Goal: Transaction & Acquisition: Book appointment/travel/reservation

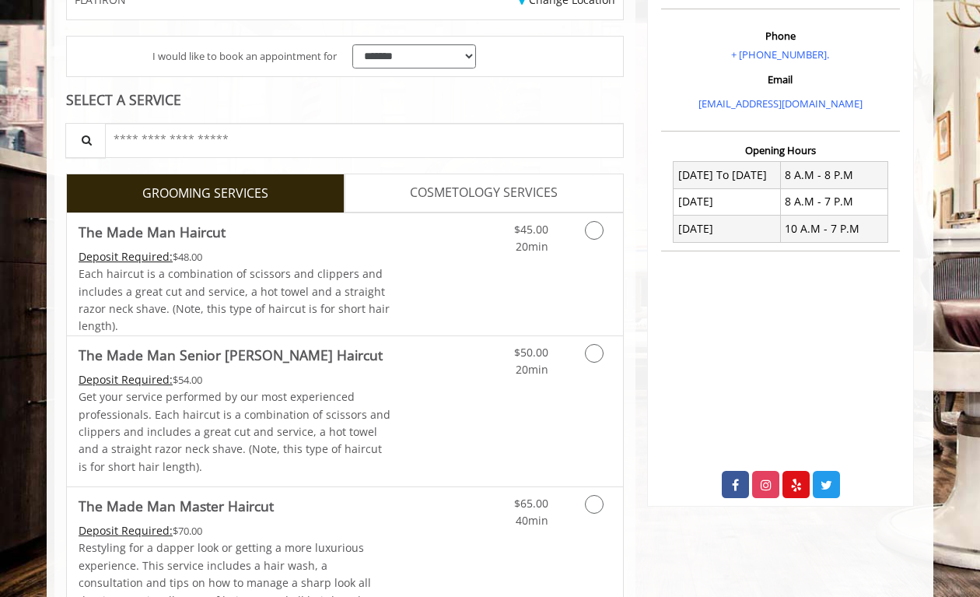
scroll to position [293, 0]
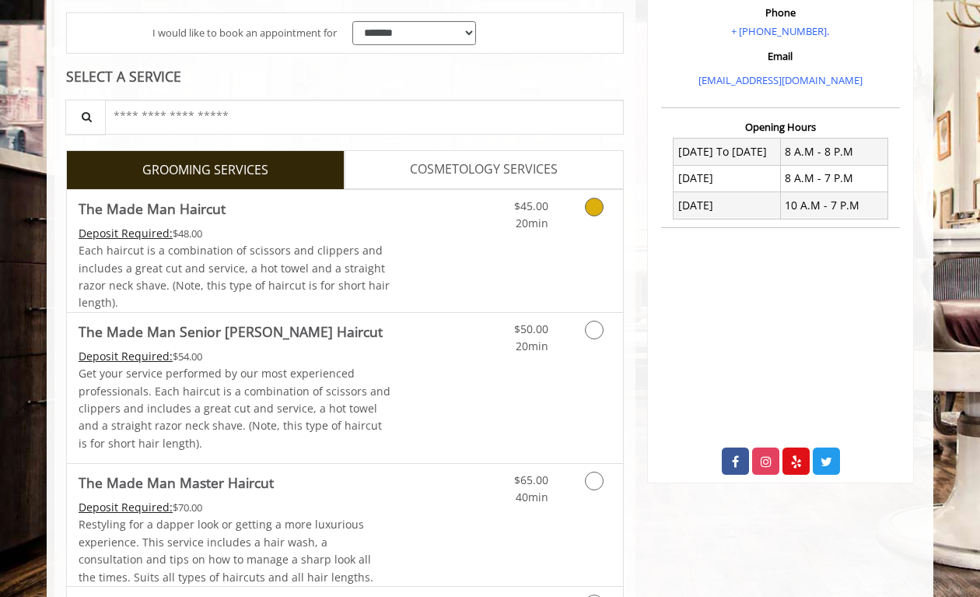
click at [431, 268] on link "Discounted Price" at bounding box center [437, 251] width 93 height 122
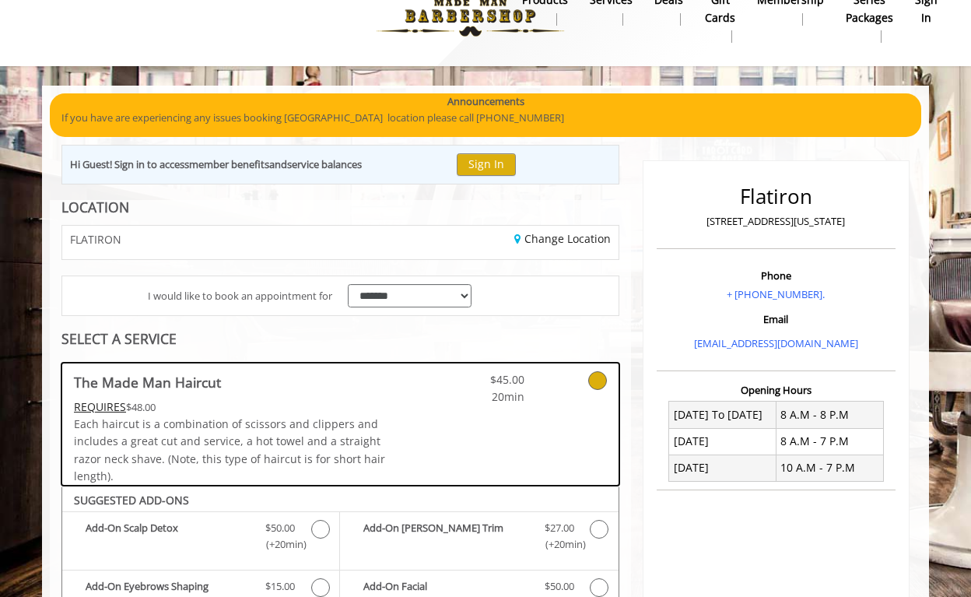
scroll to position [31, 0]
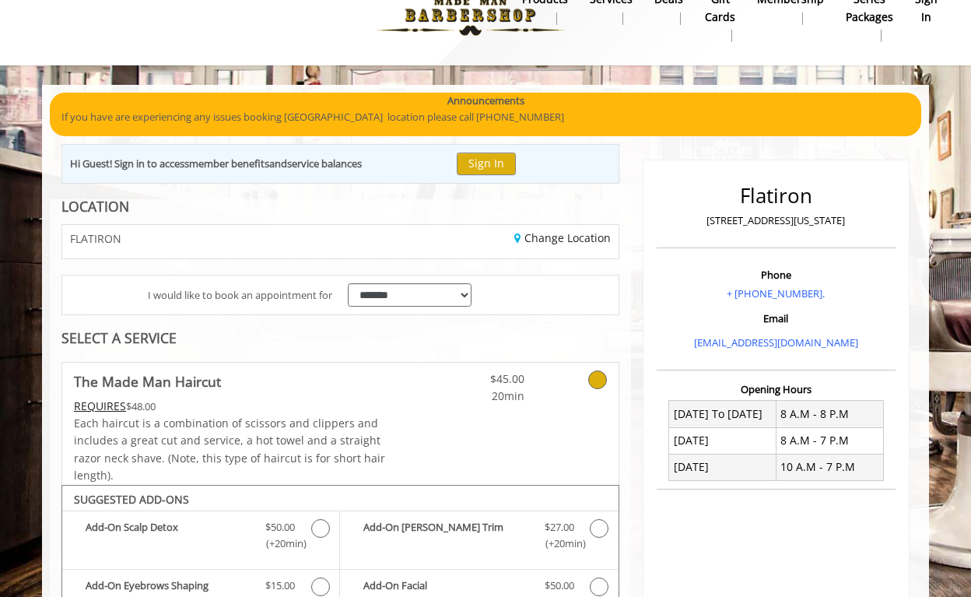
click at [271, 243] on div "FLATIRON" at bounding box center [195, 241] width 289 height 33
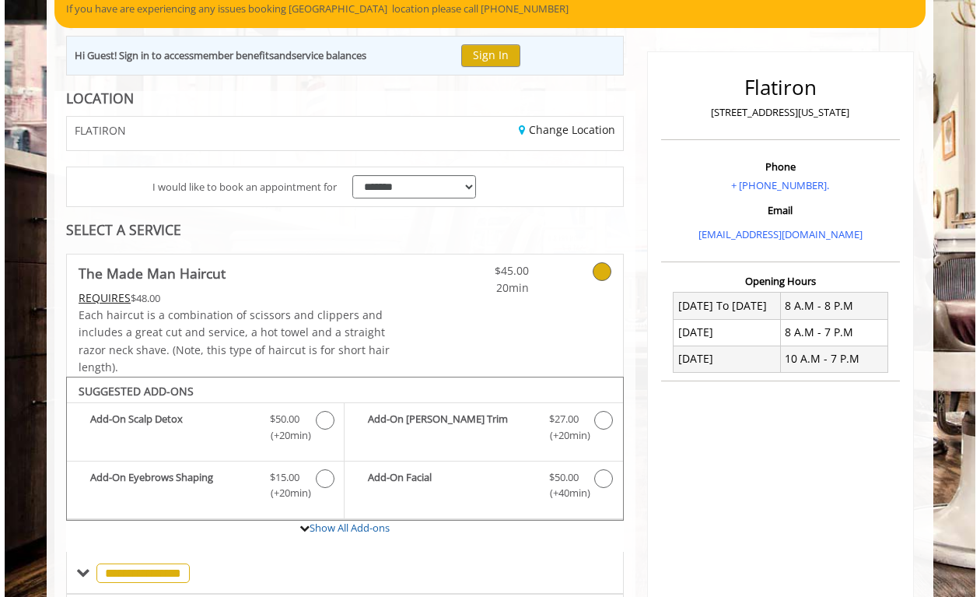
scroll to position [0, 0]
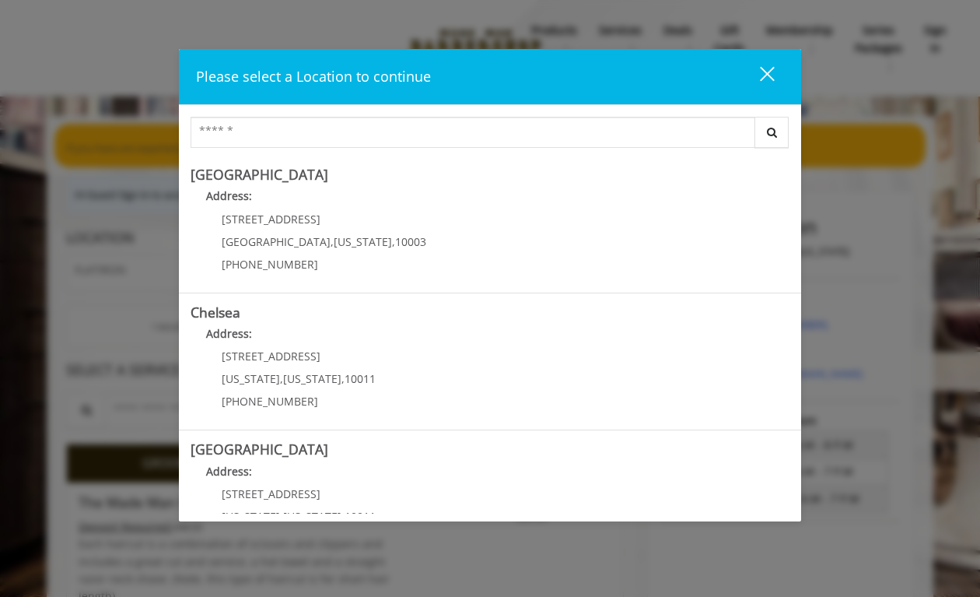
click at [754, 79] on div "close" at bounding box center [757, 76] width 31 height 23
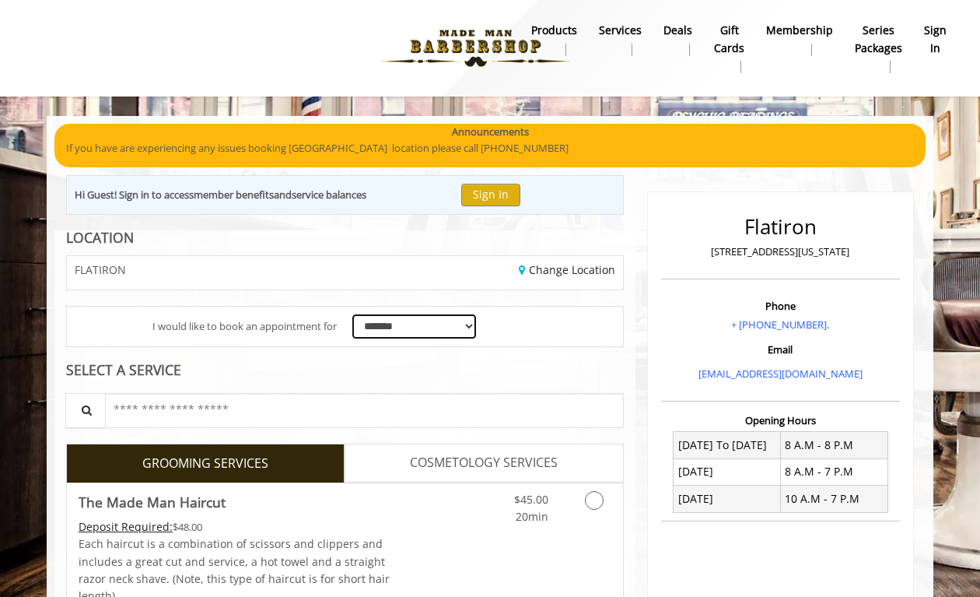
click at [390, 334] on select "**********" at bounding box center [414, 326] width 124 height 24
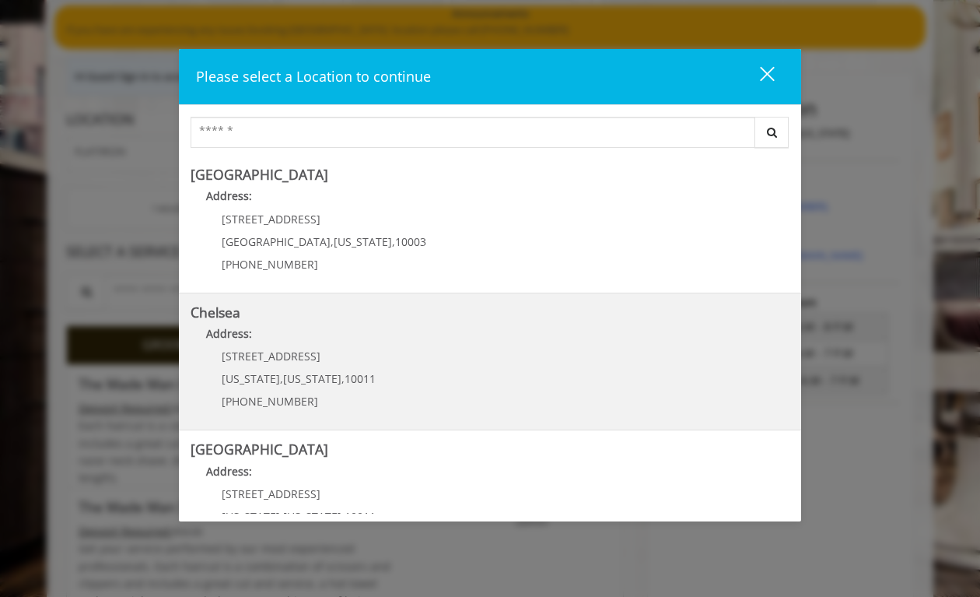
click at [349, 350] on p "169/170 W 23rd St" at bounding box center [299, 356] width 154 height 12
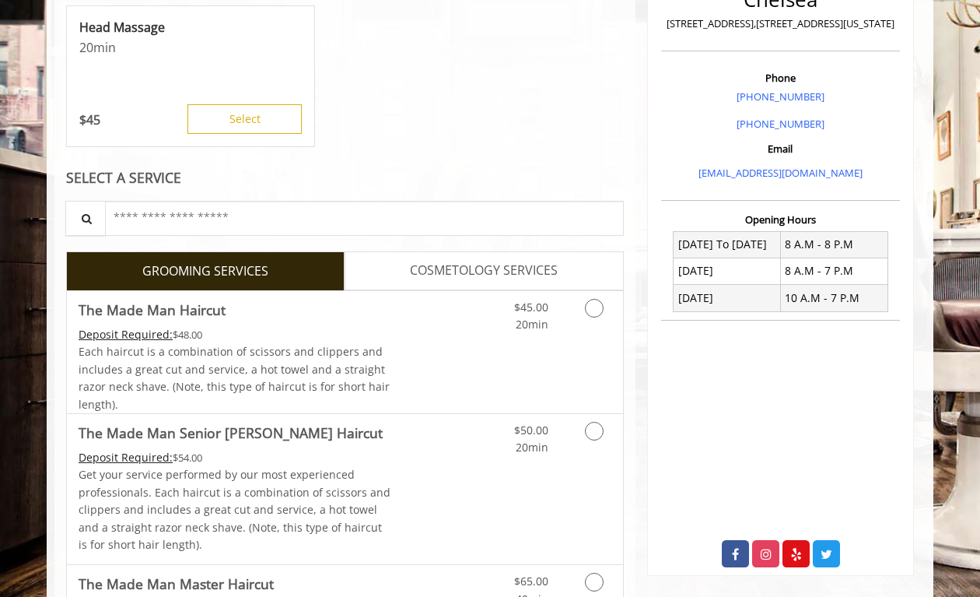
scroll to position [391, 0]
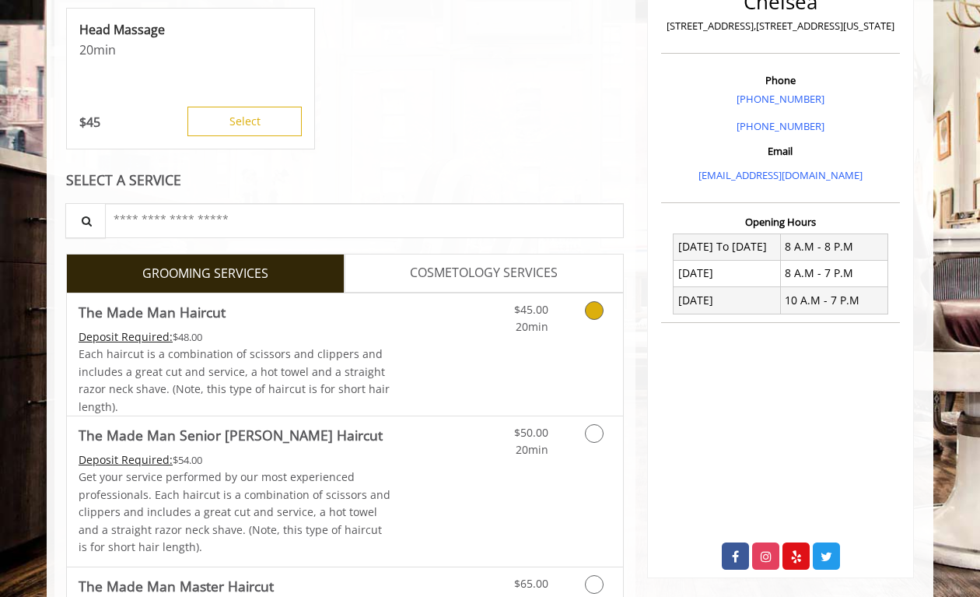
click at [229, 332] on div "Deposit Required: $48.00" at bounding box center [235, 336] width 313 height 17
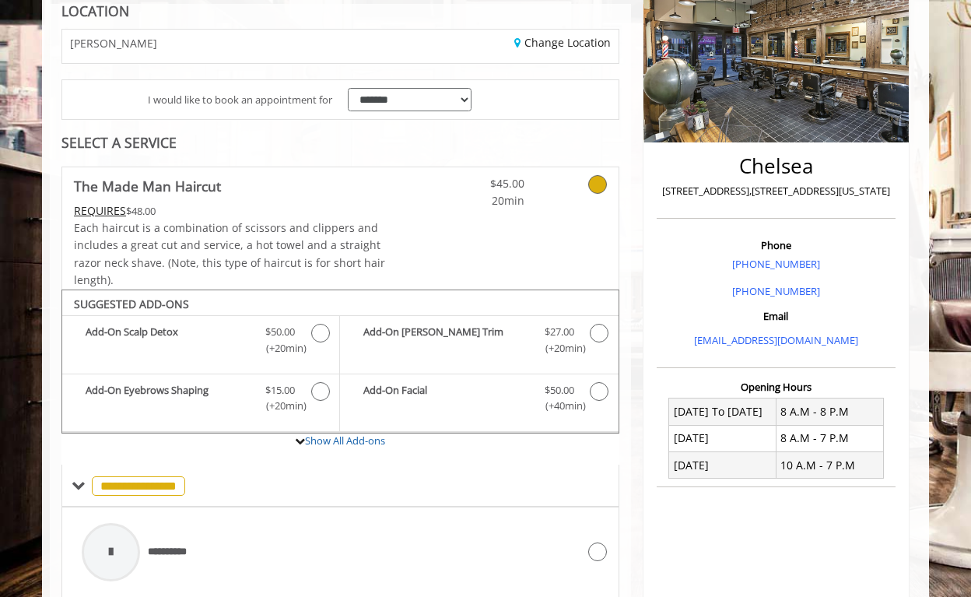
scroll to position [0, 0]
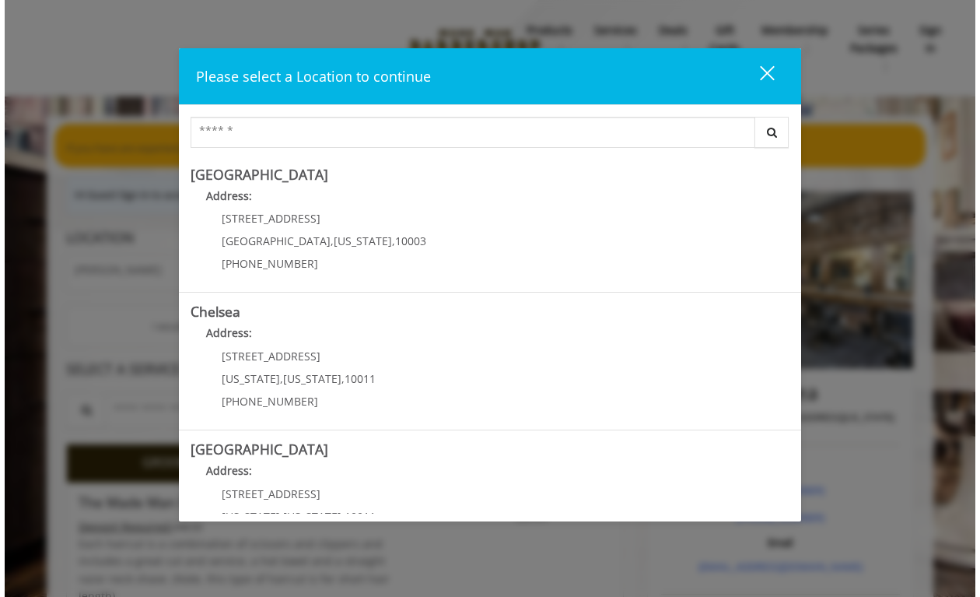
scroll to position [118, 0]
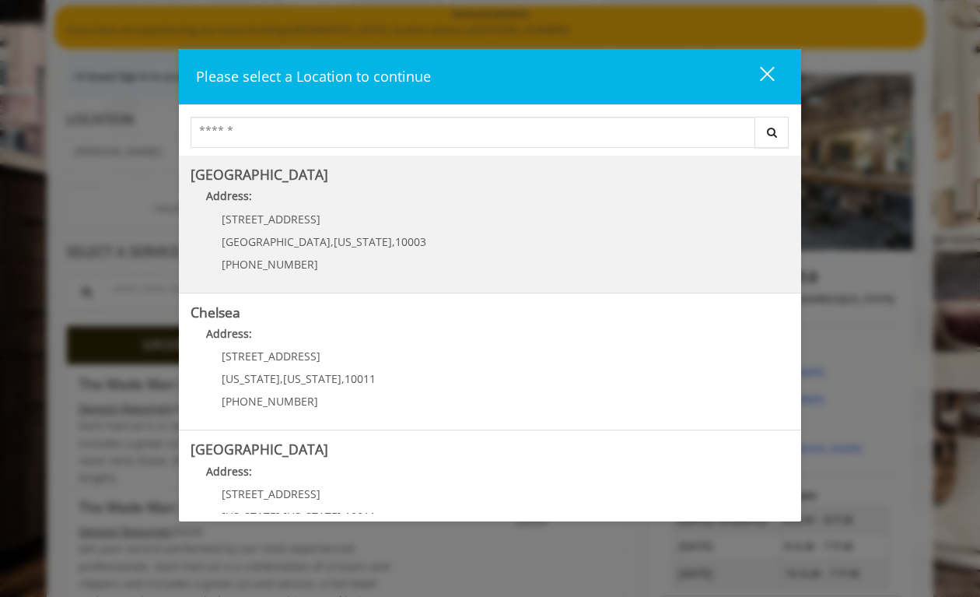
click at [357, 274] on div "60 E 8th St Manhattan , New York , 10003 (212) 598-1840" at bounding box center [312, 247] width 243 height 68
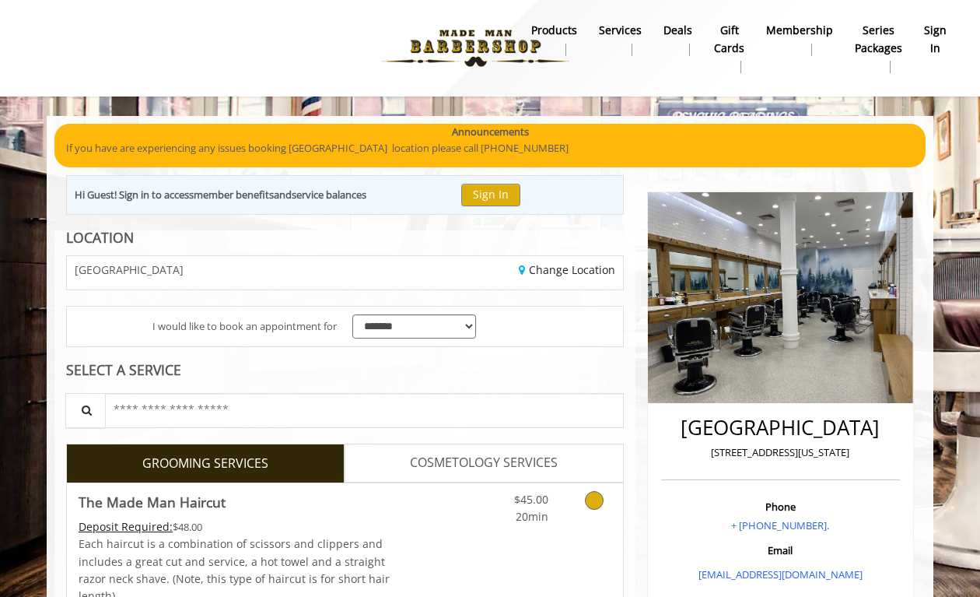
click at [259, 516] on link "The Made Man Haircut Deposit Required: $48.00 Each haircut is a combination of …" at bounding box center [235, 544] width 313 height 122
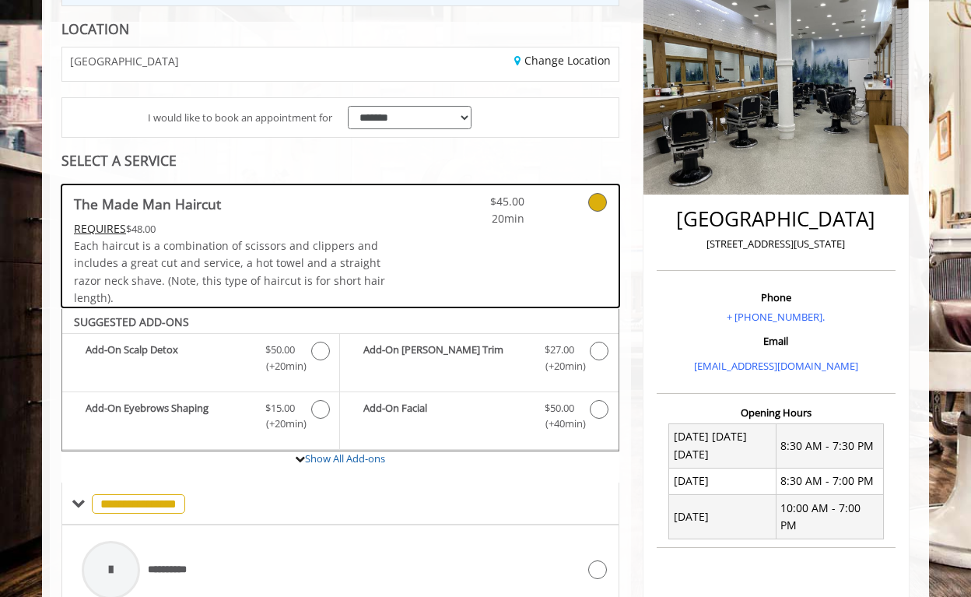
scroll to position [209, 0]
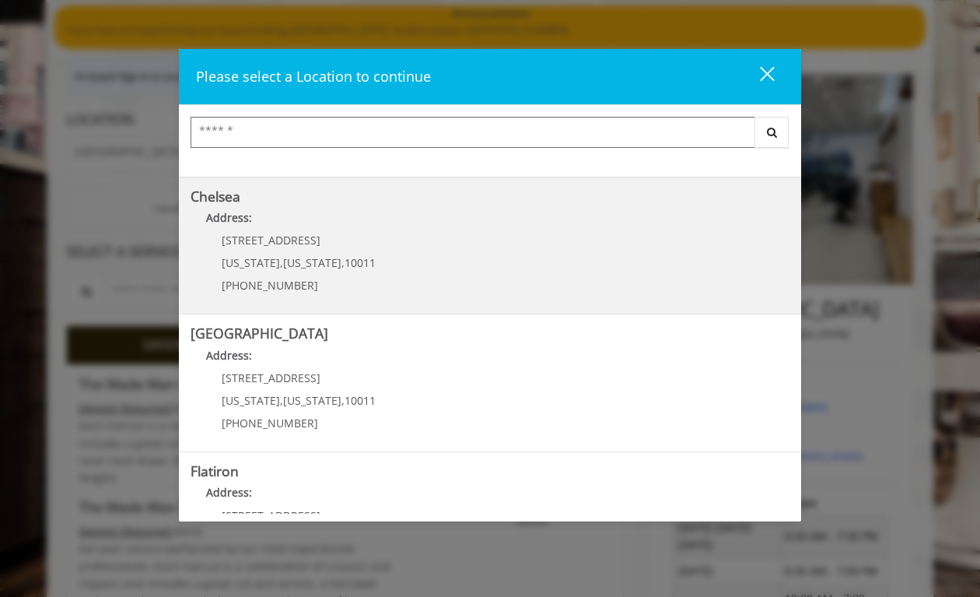
scroll to position [329, 0]
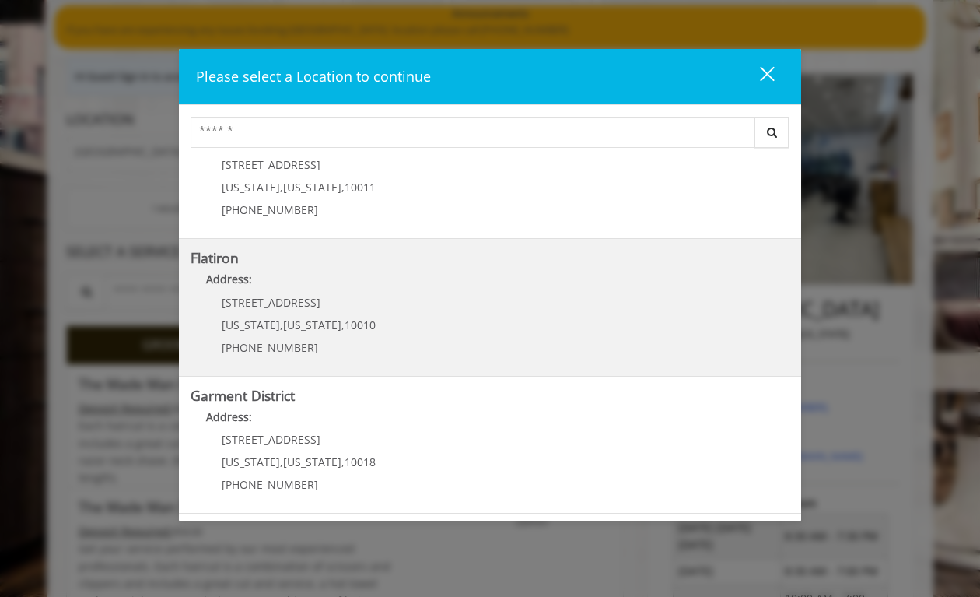
click at [378, 312] on "Flatiron Address: [STREET_ADDRESS][US_STATE][US_STATE] (917) 475-1765" at bounding box center [490, 307] width 599 height 114
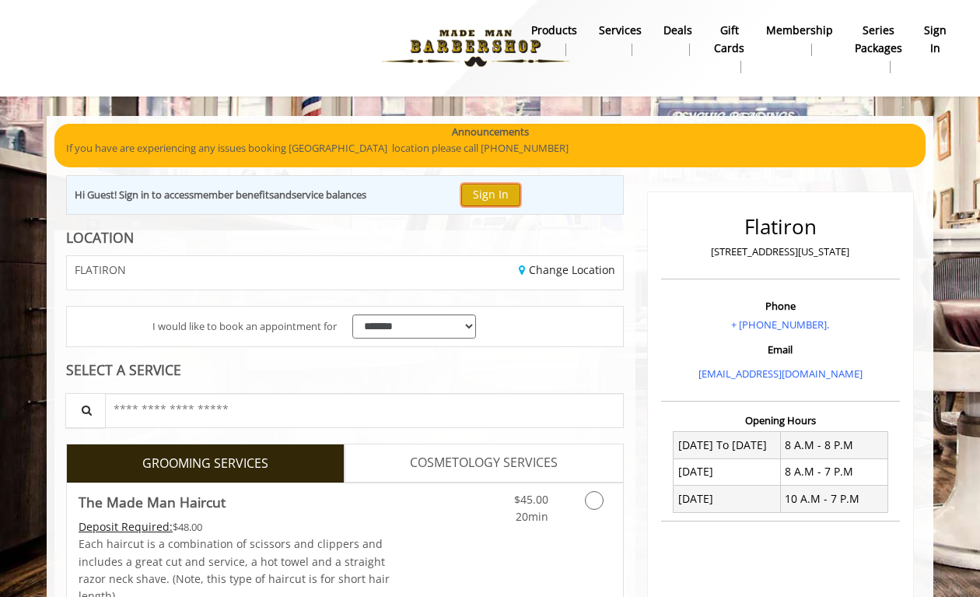
click at [481, 198] on button "Sign In" at bounding box center [490, 195] width 59 height 23
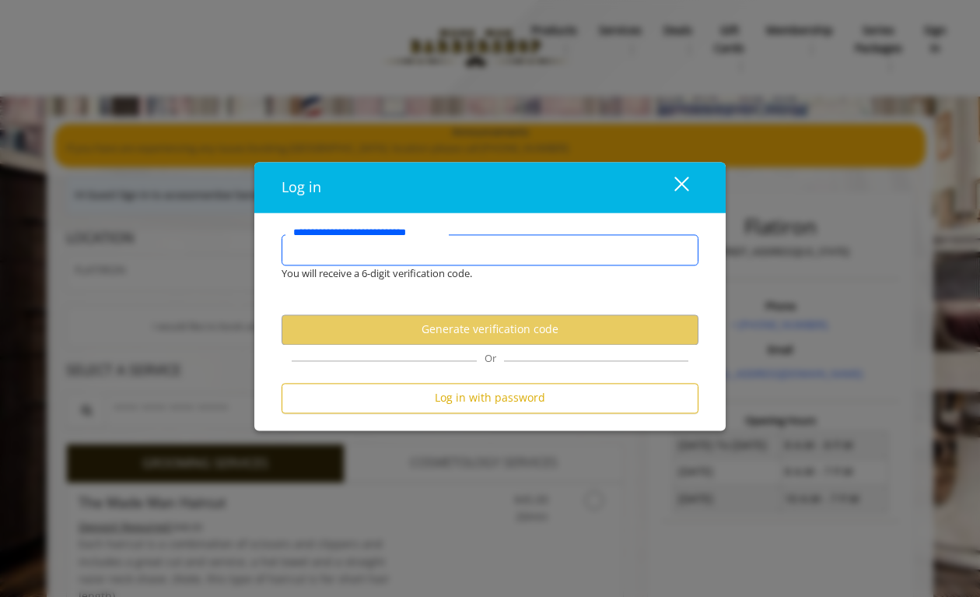
type input "**********"
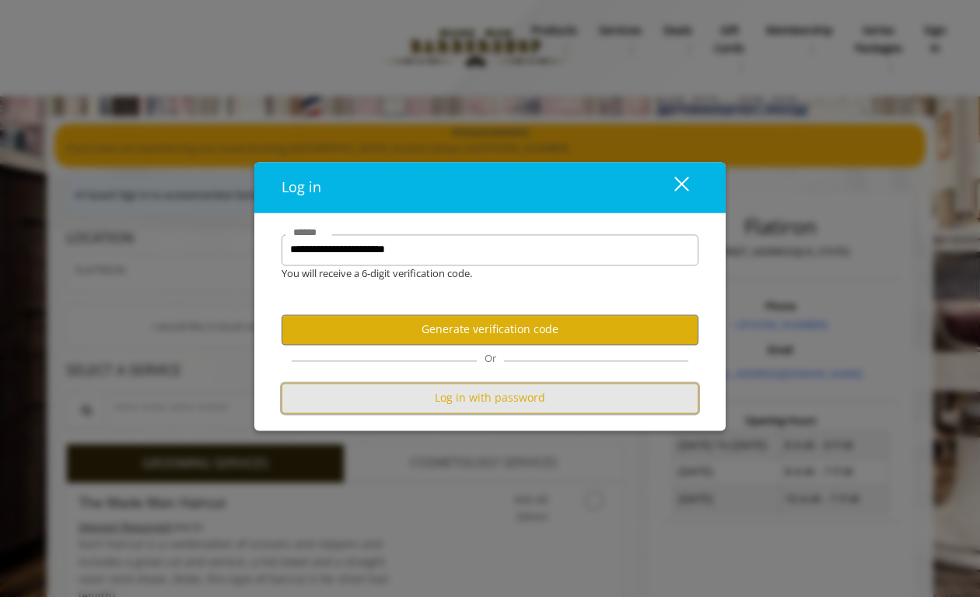
click at [452, 398] on button "Log in with password" at bounding box center [490, 398] width 417 height 30
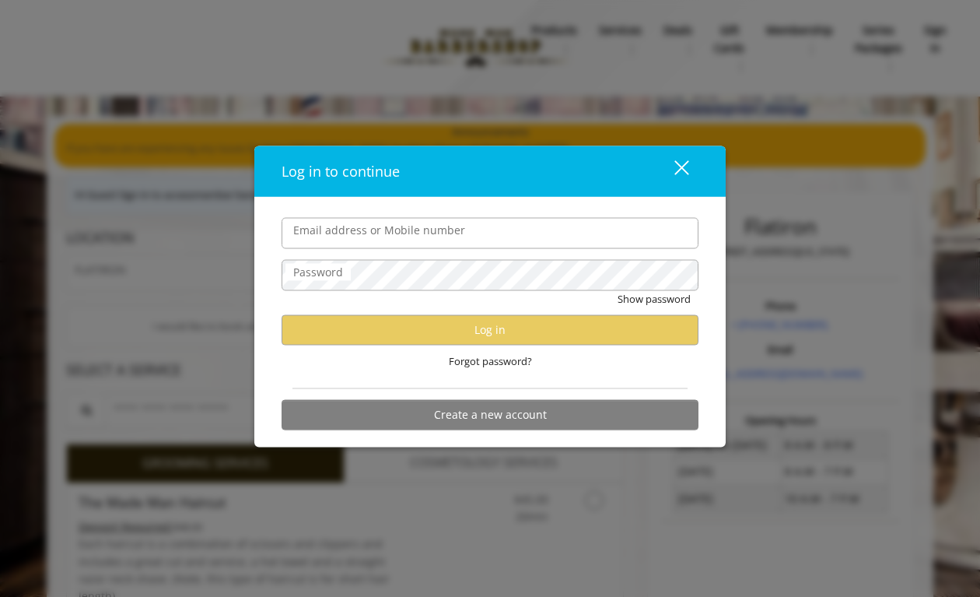
type input "**********"
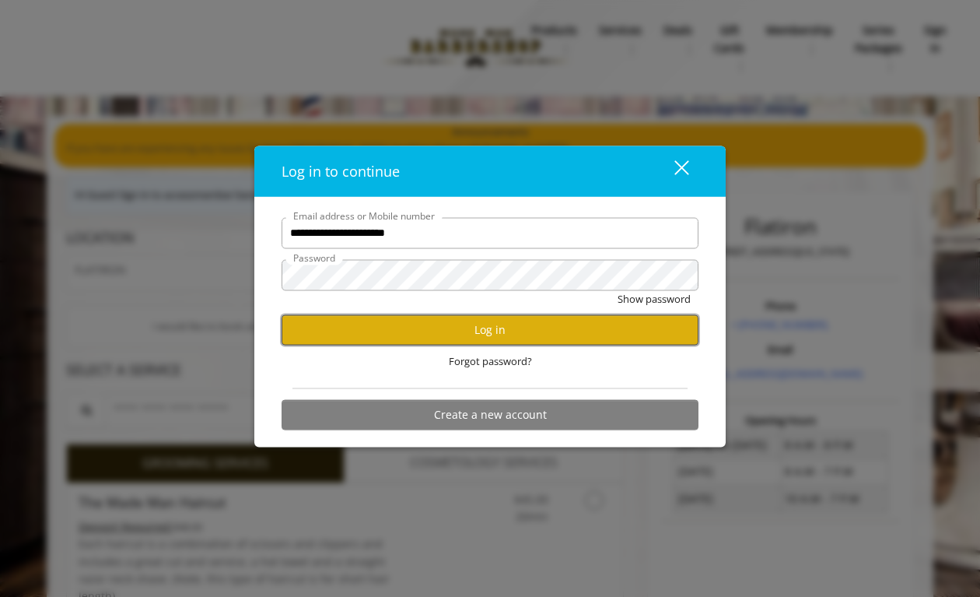
click at [423, 325] on button "Log in" at bounding box center [490, 329] width 417 height 30
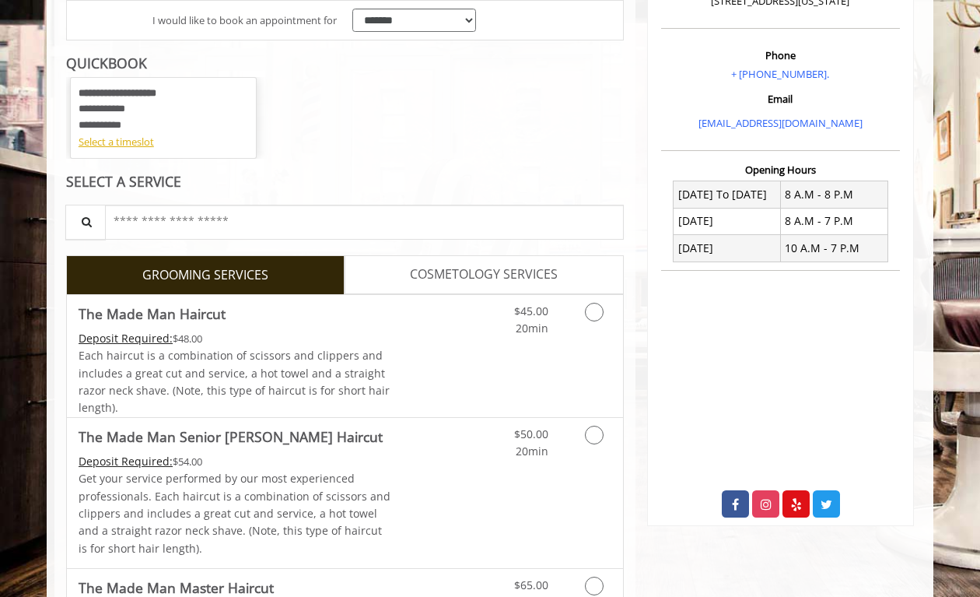
scroll to position [252, 0]
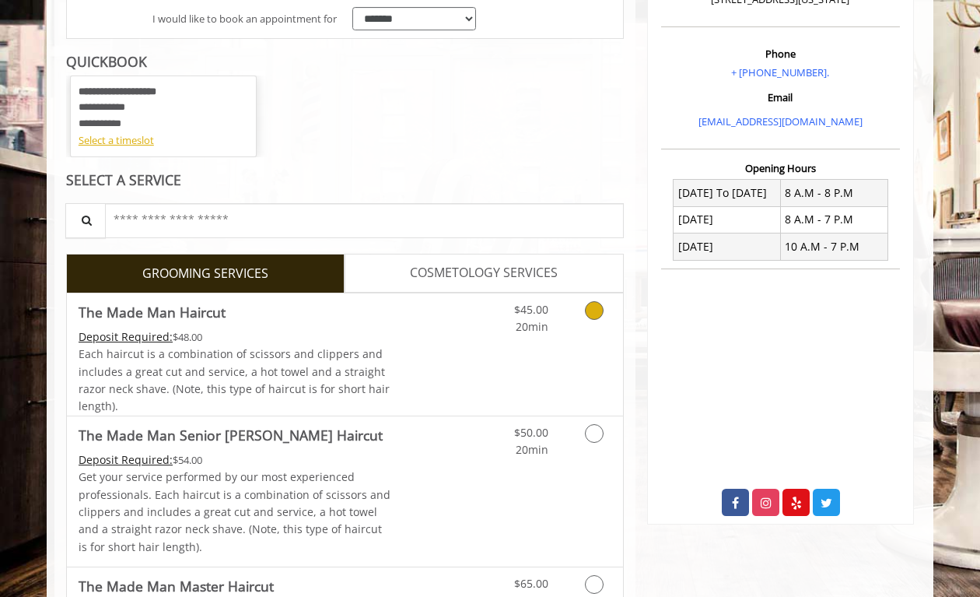
click at [291, 370] on span "Each haircut is a combination of scissors and clippers and includes a great cut…" at bounding box center [234, 379] width 311 height 67
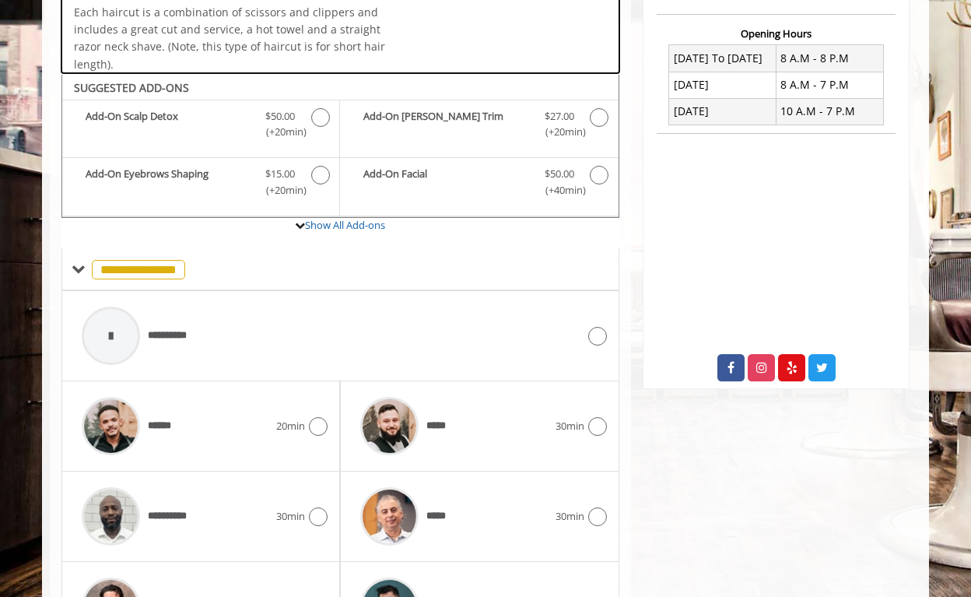
scroll to position [460, 0]
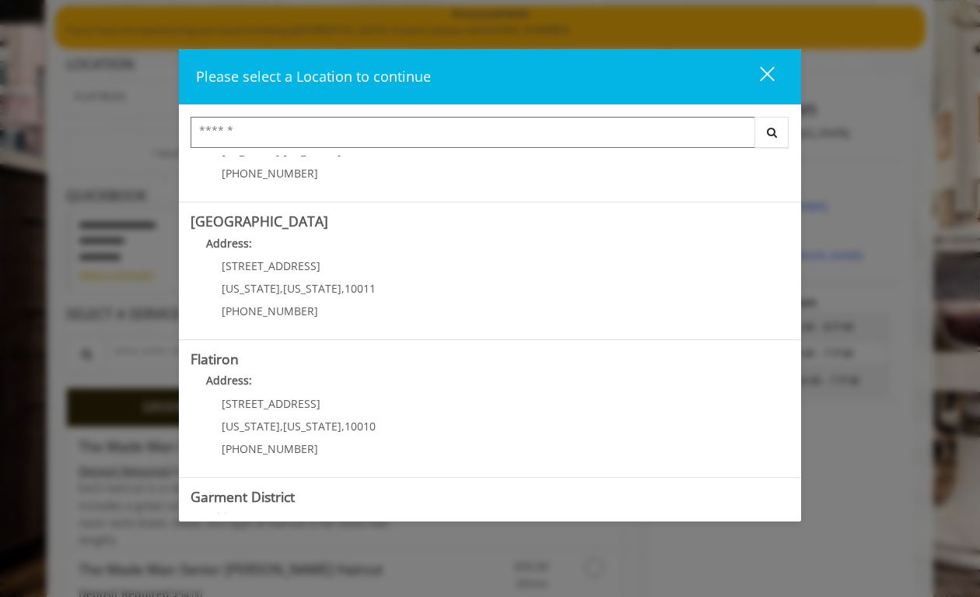
scroll to position [329, 0]
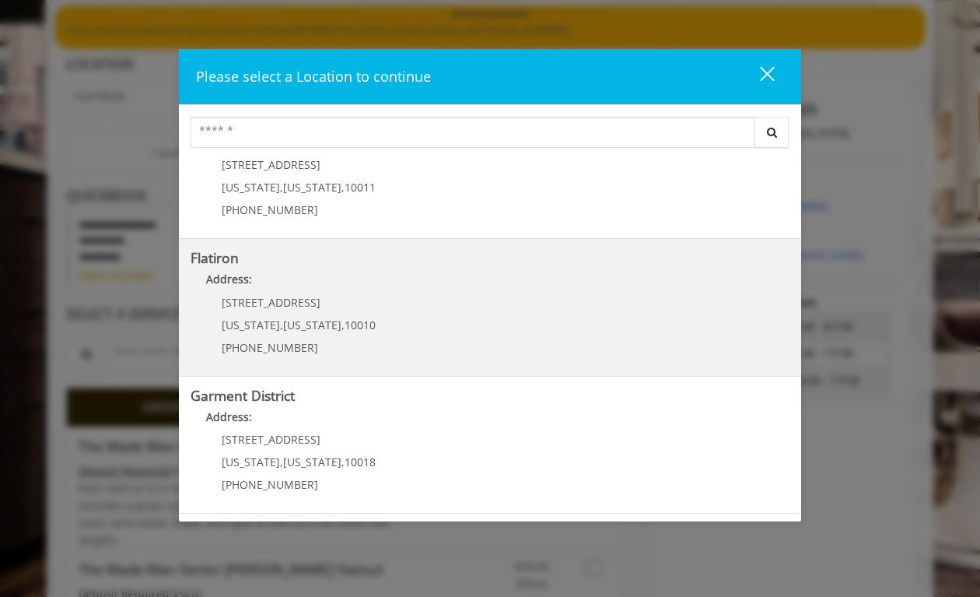
click at [300, 296] on p "10 E 23rd St" at bounding box center [299, 302] width 154 height 12
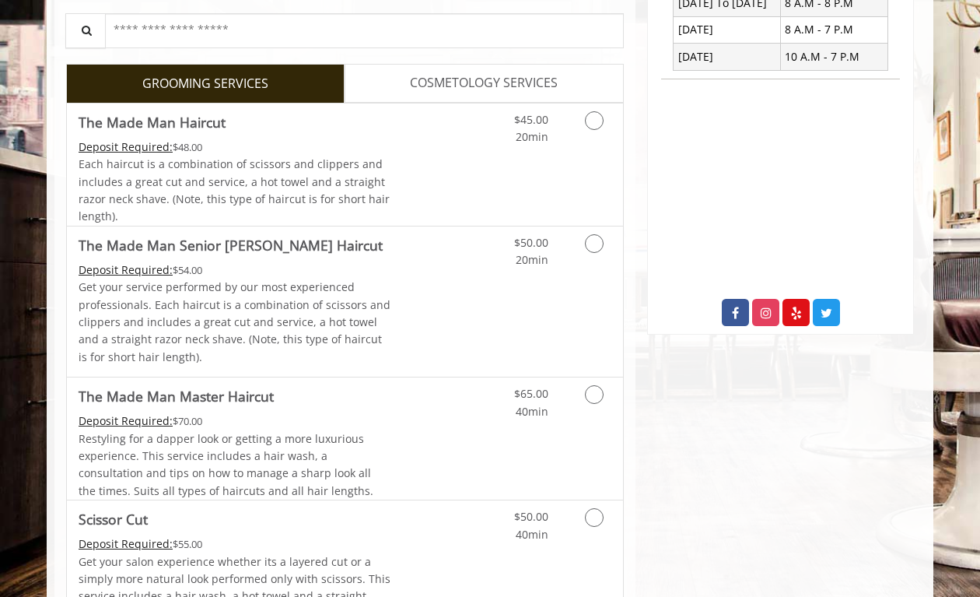
scroll to position [443, 0]
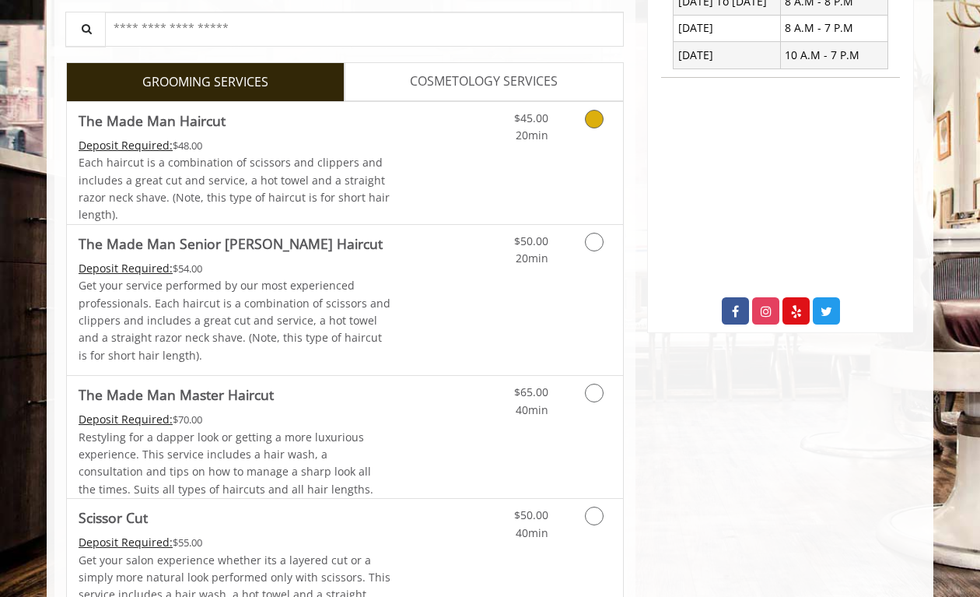
click at [282, 151] on div "Deposit Required: $48.00" at bounding box center [235, 145] width 313 height 17
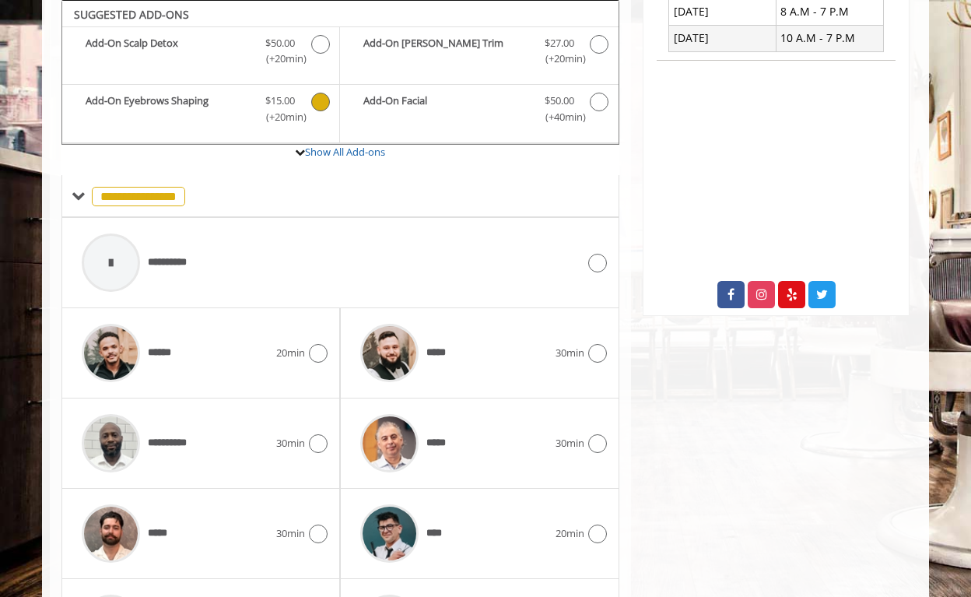
scroll to position [460, 0]
click at [191, 256] on span "**********" at bounding box center [174, 262] width 53 height 16
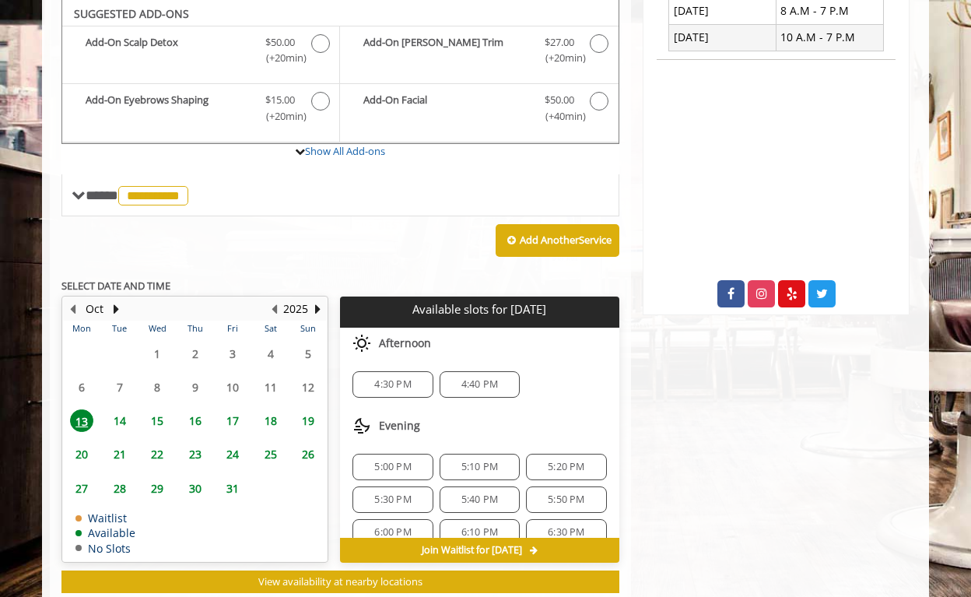
scroll to position [460, 0]
click at [121, 421] on span "14" at bounding box center [119, 420] width 23 height 23
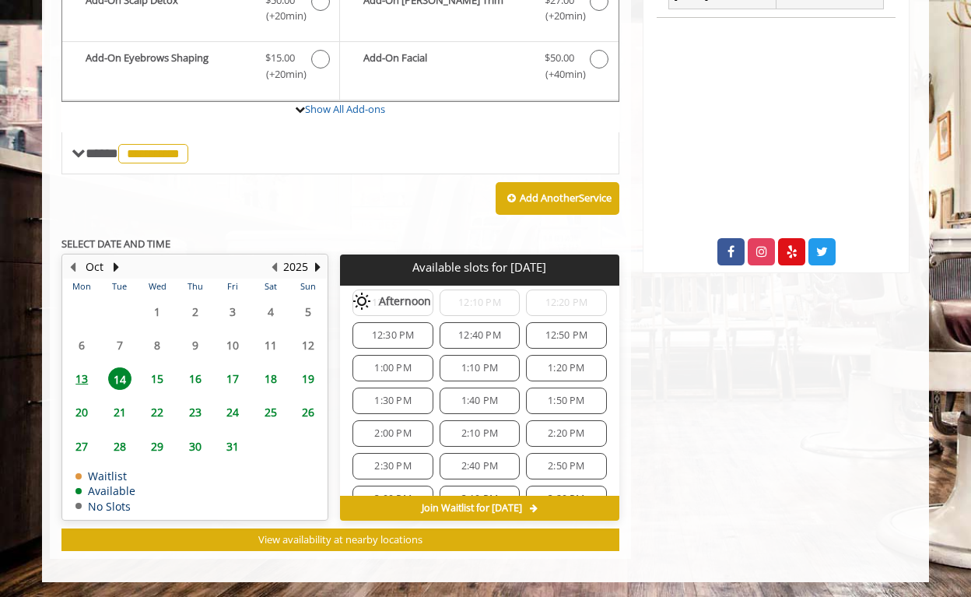
scroll to position [355, 0]
click at [404, 433] on span "2:00 PM" at bounding box center [392, 429] width 37 height 12
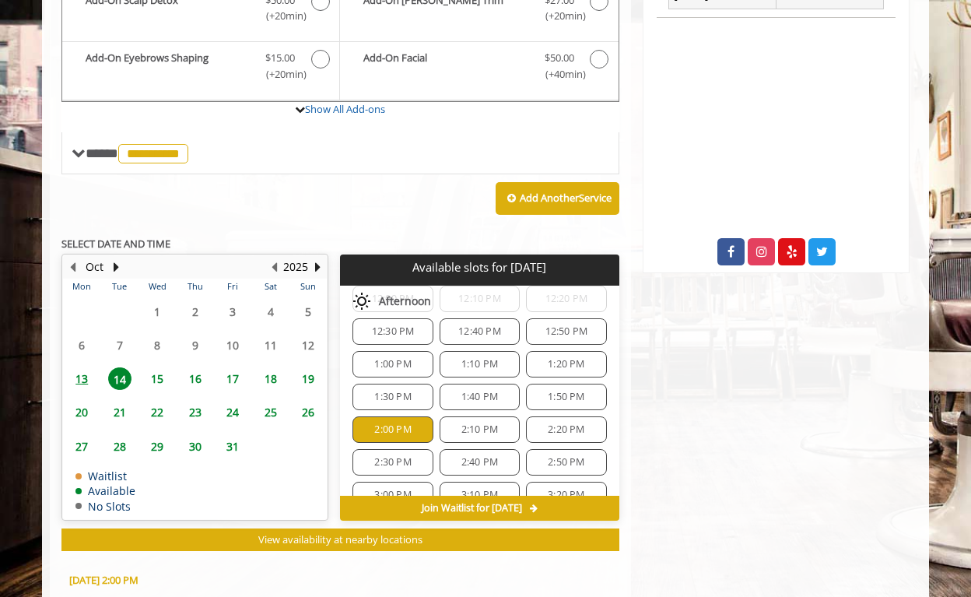
scroll to position [224, 0]
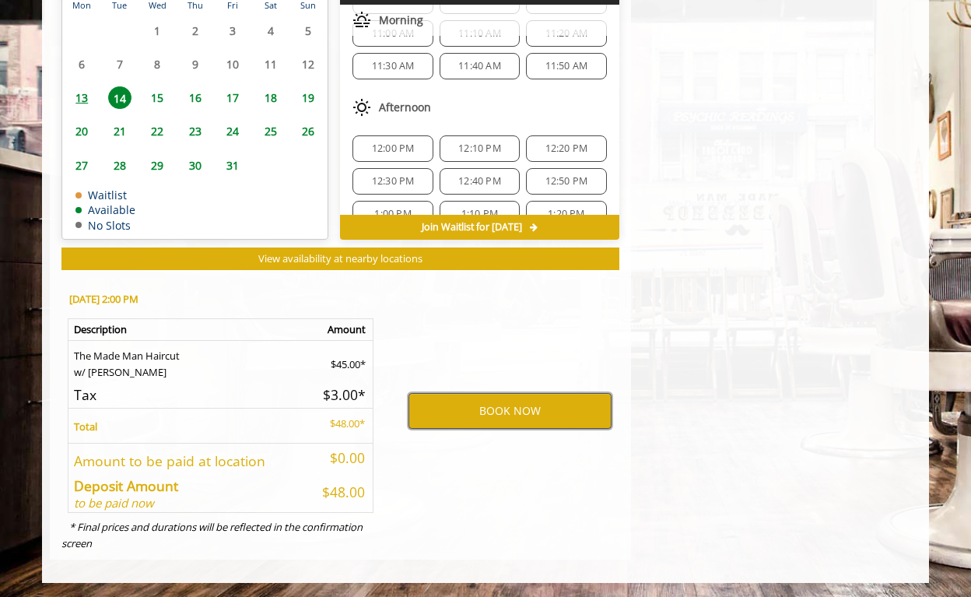
click at [502, 415] on button "BOOK NOW" at bounding box center [509, 411] width 203 height 36
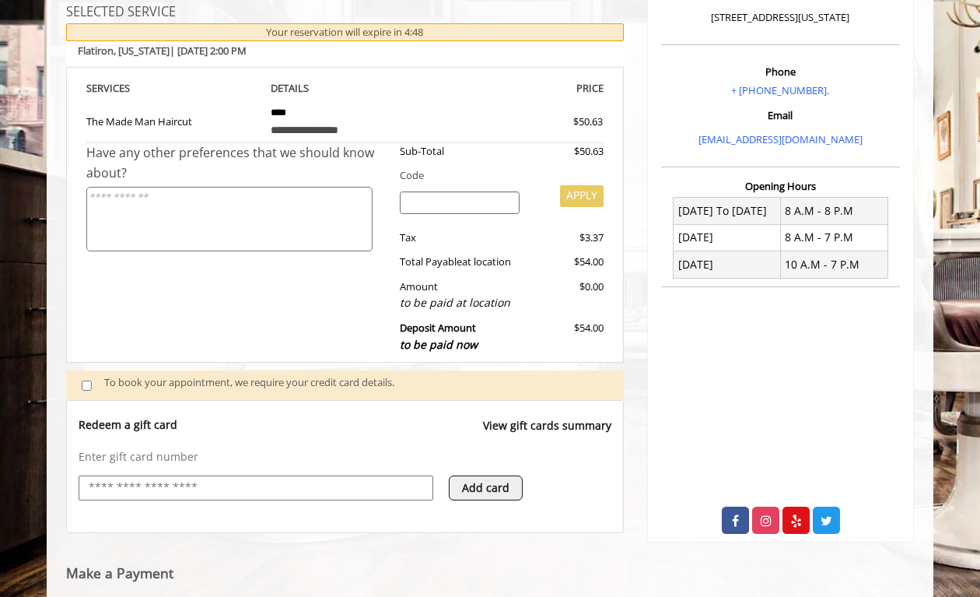
scroll to position [499, 0]
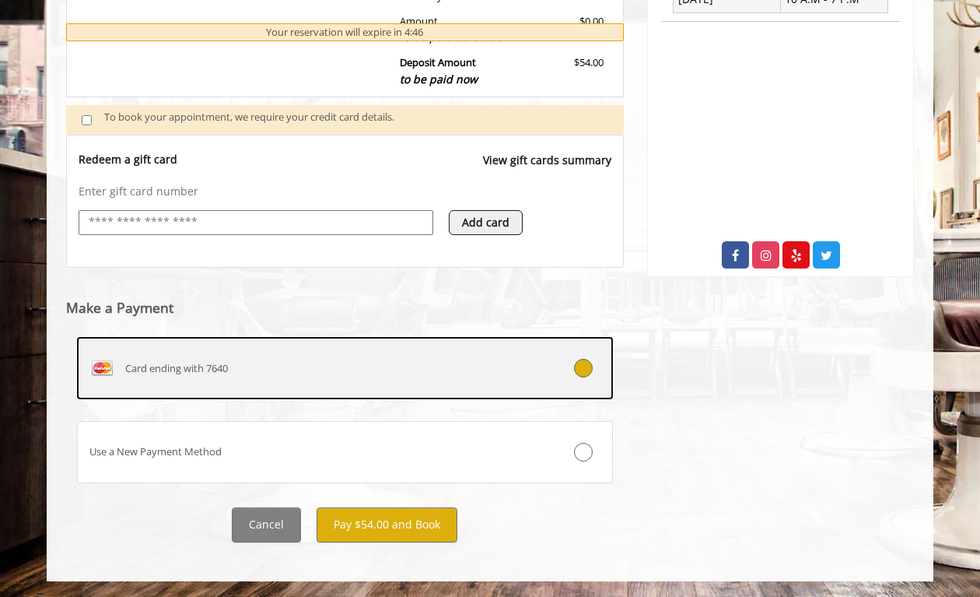
click at [475, 362] on div "Card ending with 7640" at bounding box center [300, 367] width 445 height 25
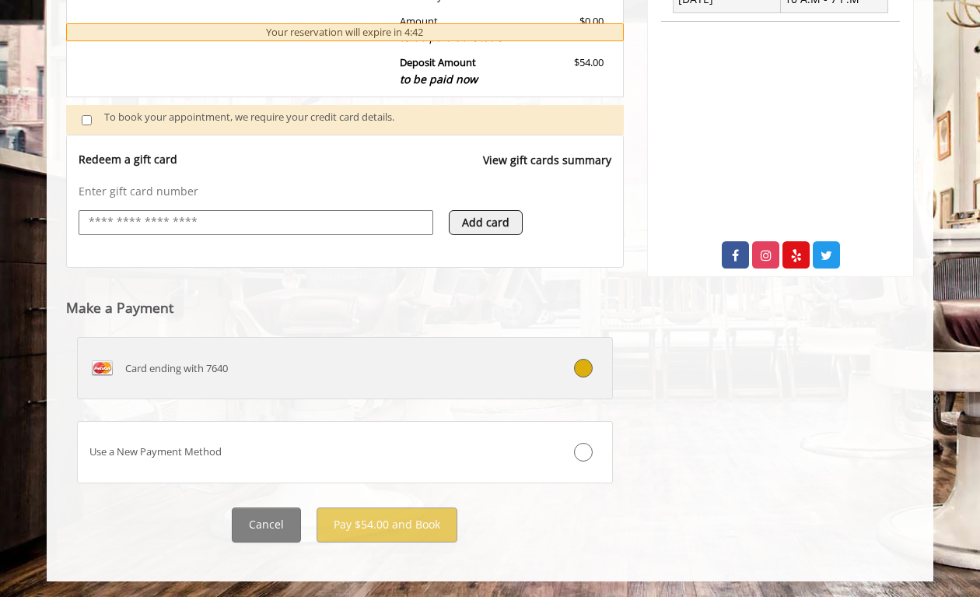
click at [590, 373] on icon at bounding box center [583, 368] width 19 height 19
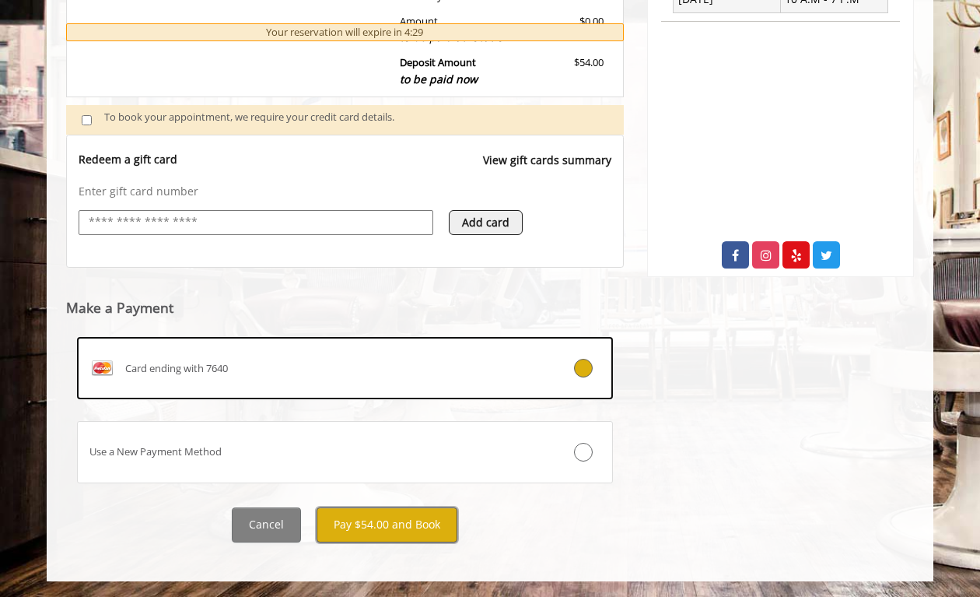
click at [390, 521] on button "Pay $54.00 and Book" at bounding box center [387, 524] width 141 height 35
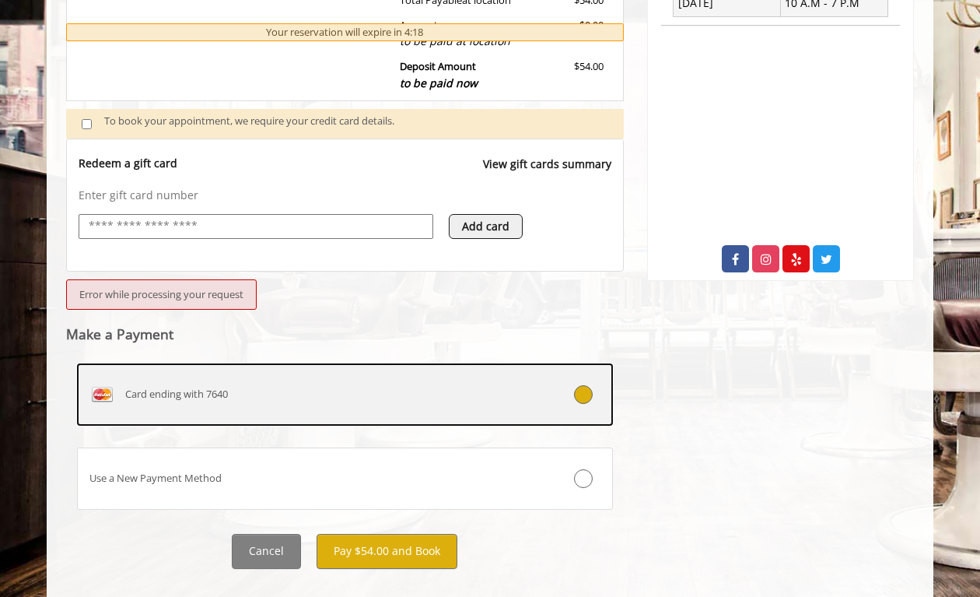
scroll to position [522, 0]
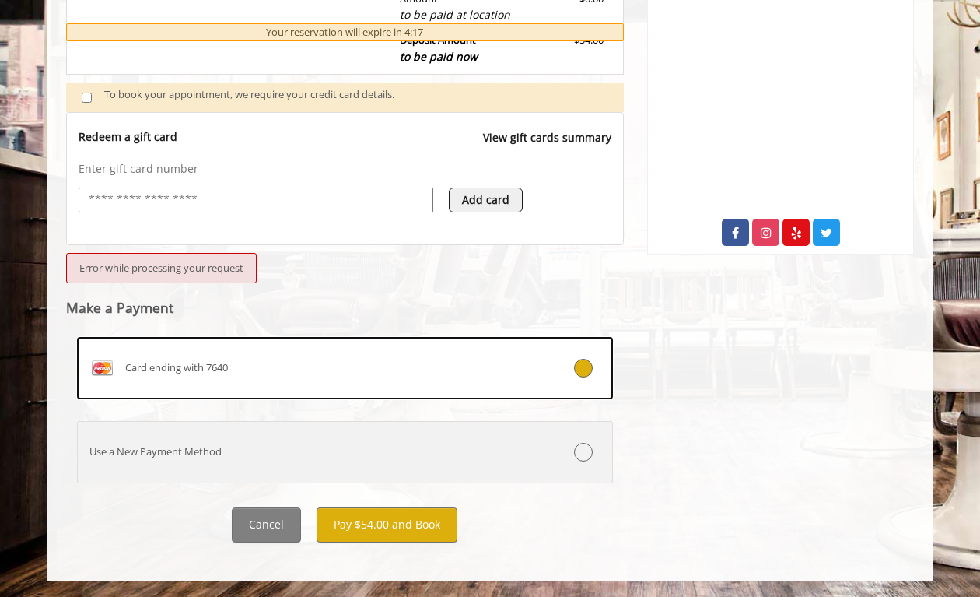
click at [581, 453] on icon at bounding box center [583, 452] width 19 height 19
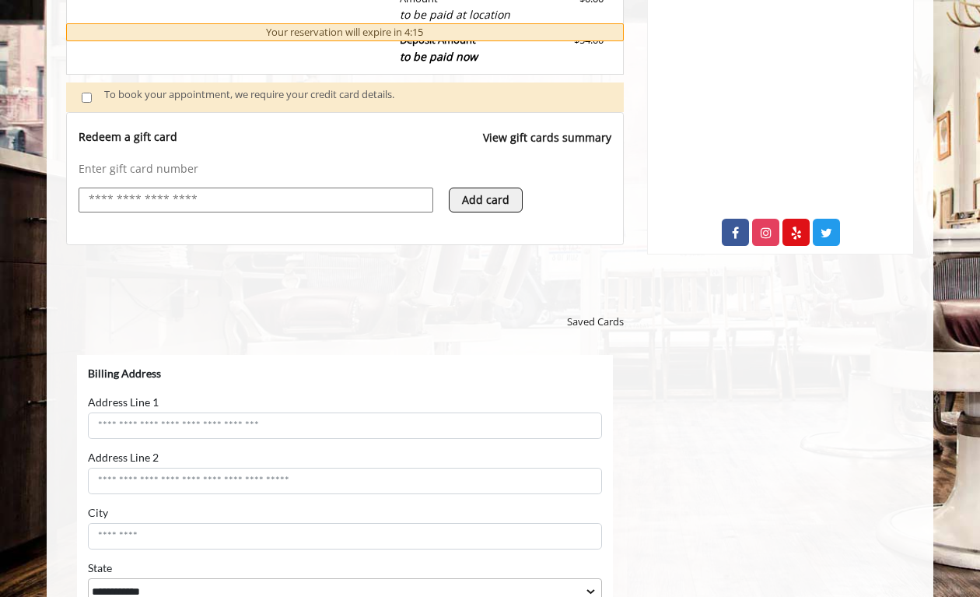
scroll to position [0, 0]
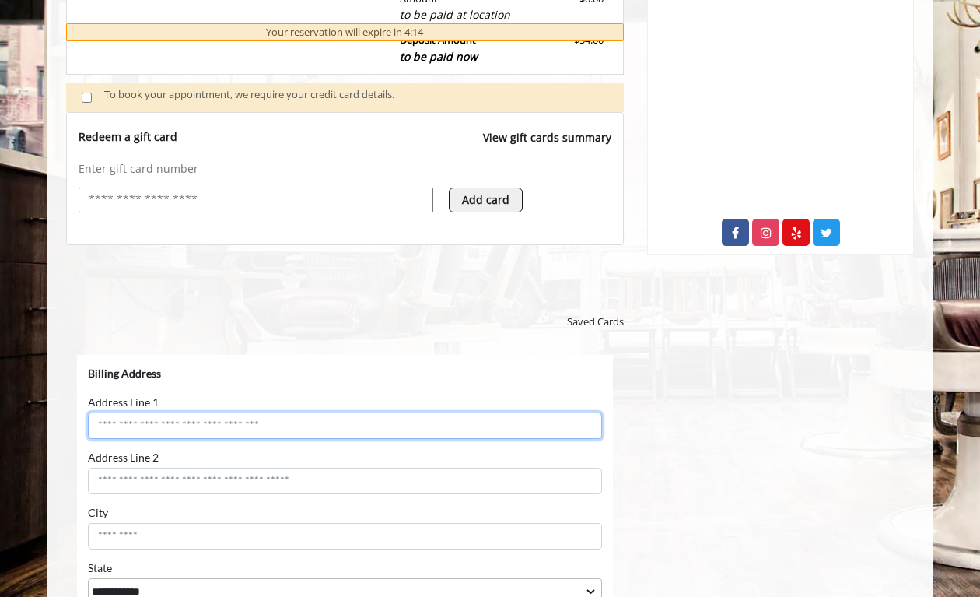
click at [260, 434] on input "Address Line 1" at bounding box center [345, 424] width 514 height 26
type input "**********"
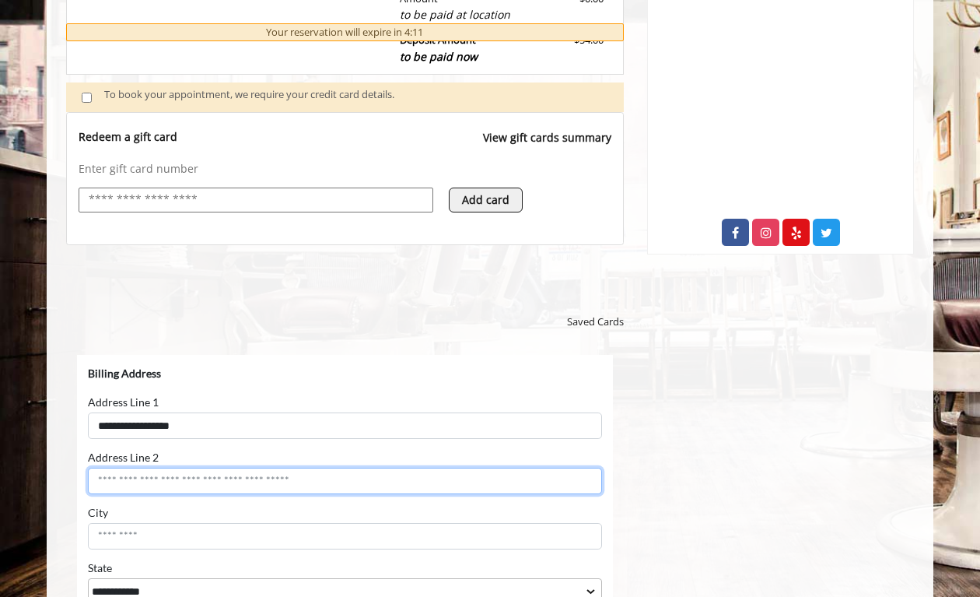
type input "*******"
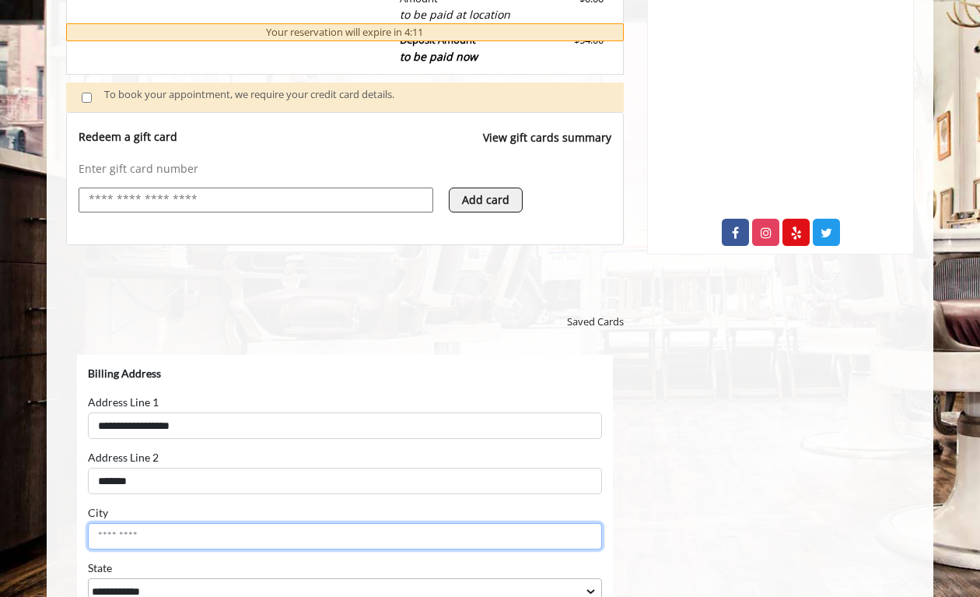
type input "********"
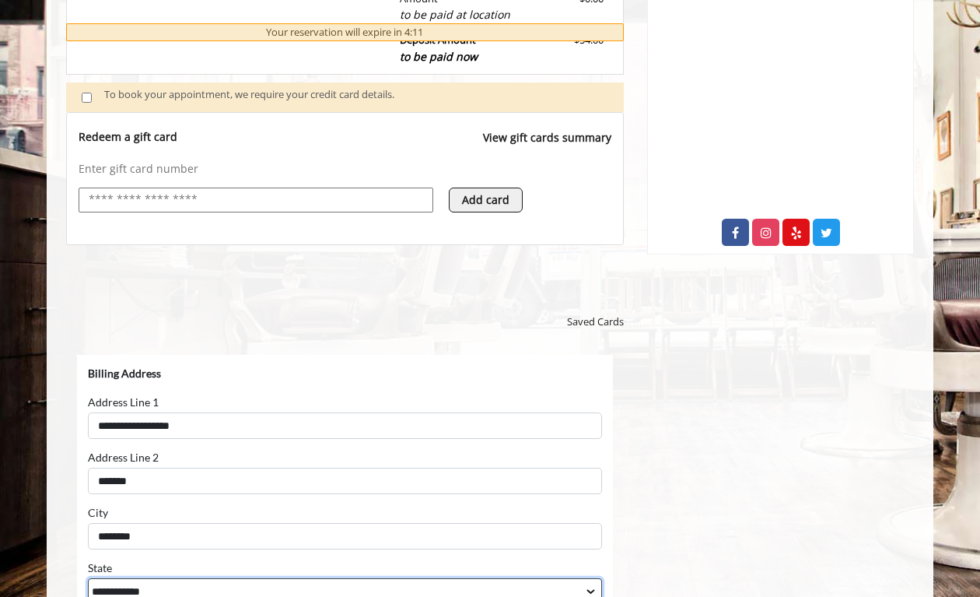
select select "**"
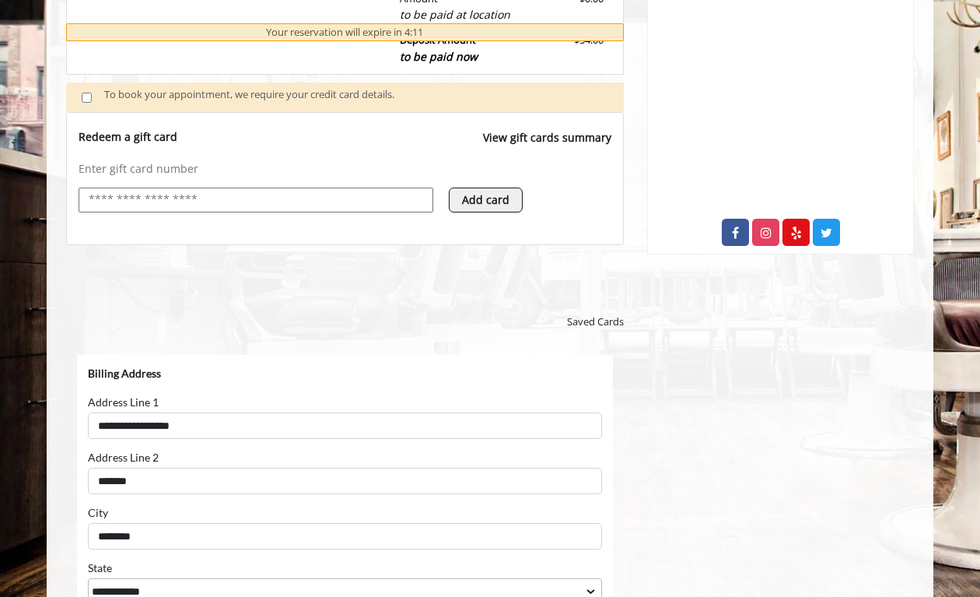
type input "*****"
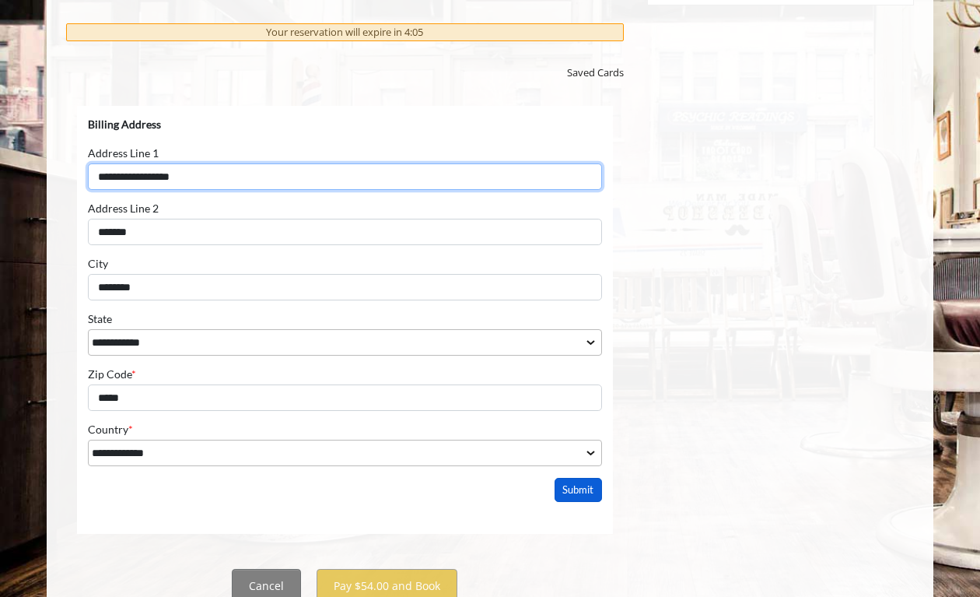
scroll to position [832, 0]
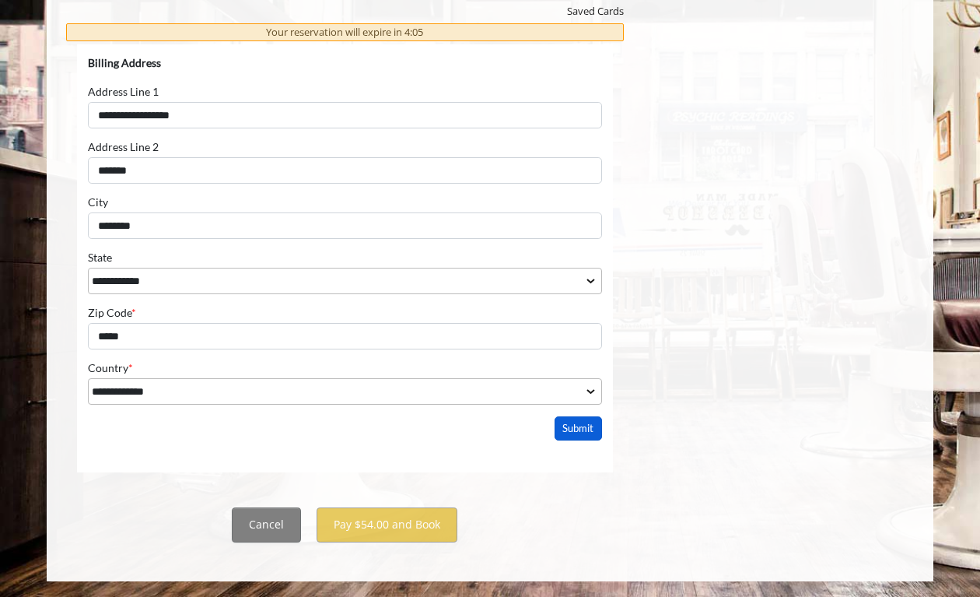
click at [586, 425] on button "Submit" at bounding box center [579, 427] width 48 height 24
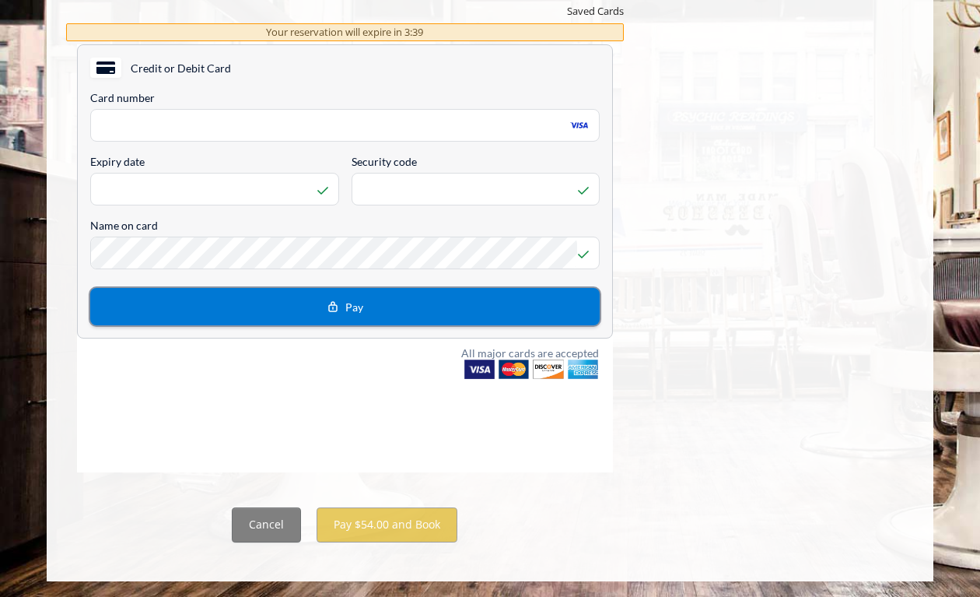
click at [503, 310] on button "Pay" at bounding box center [344, 305] width 509 height 37
